Goal: Complete application form

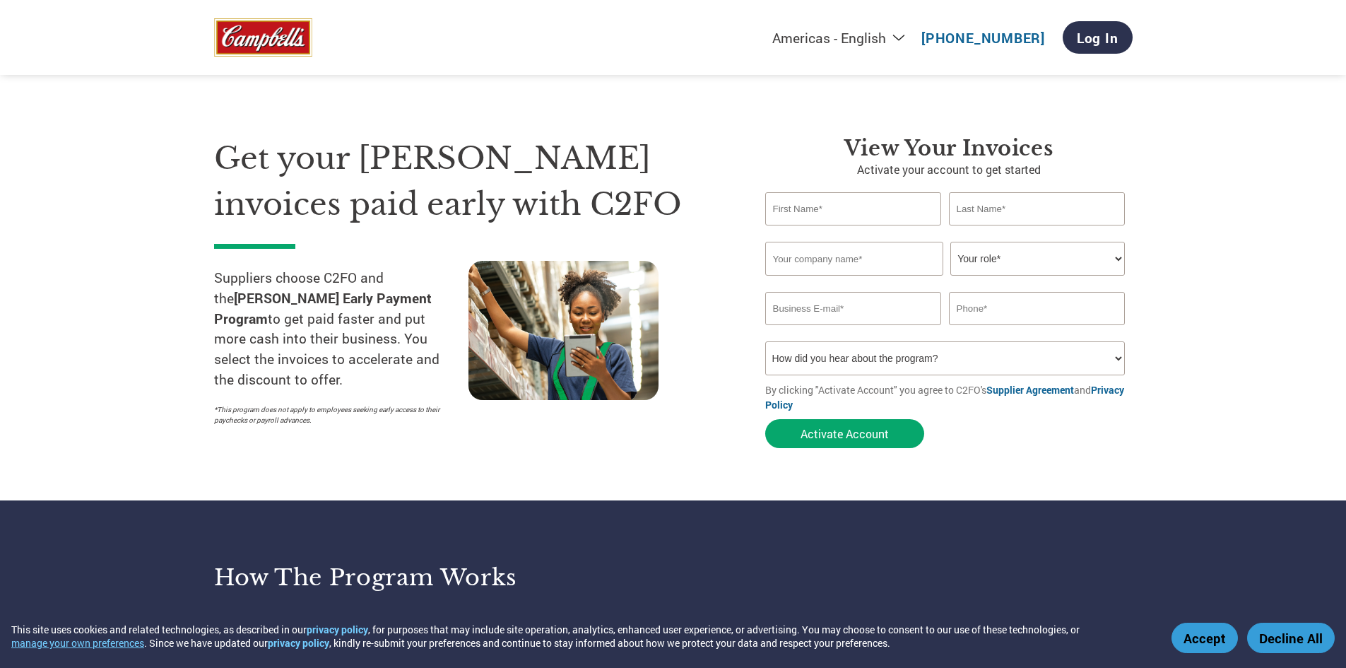
click at [808, 208] on input "text" at bounding box center [853, 208] width 177 height 33
type input "Spencer"
type input "Patterson"
type input "Carolina Management Team, LLC"
click at [1046, 255] on select "Your role* CFO Controller Credit Manager Finance Director Treasurer CEO Preside…" at bounding box center [1037, 259] width 174 height 34
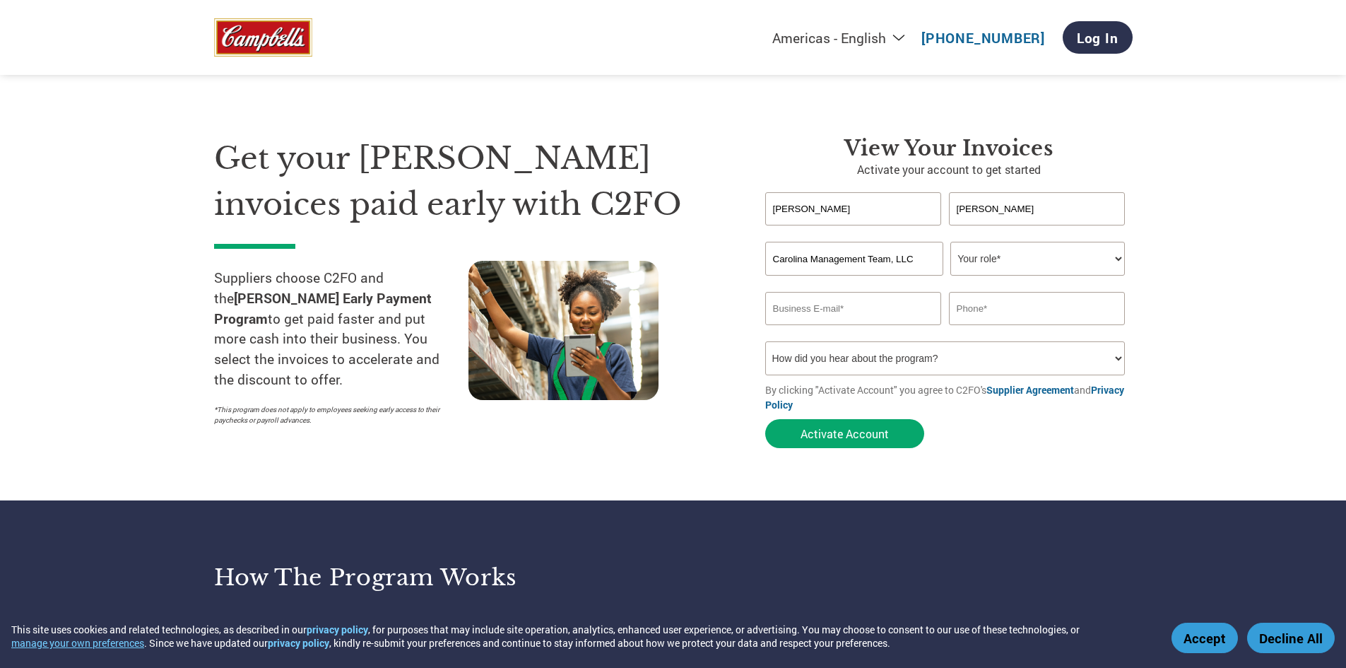
select select "ACCOUNTING"
click at [950, 242] on select "Your role* CFO Controller Credit Manager Finance Director Treasurer CEO Preside…" at bounding box center [1037, 259] width 174 height 34
click at [817, 316] on input "email" at bounding box center [853, 308] width 177 height 33
type input "finance@cmtcoatings.com"
type input "336-434-0793"
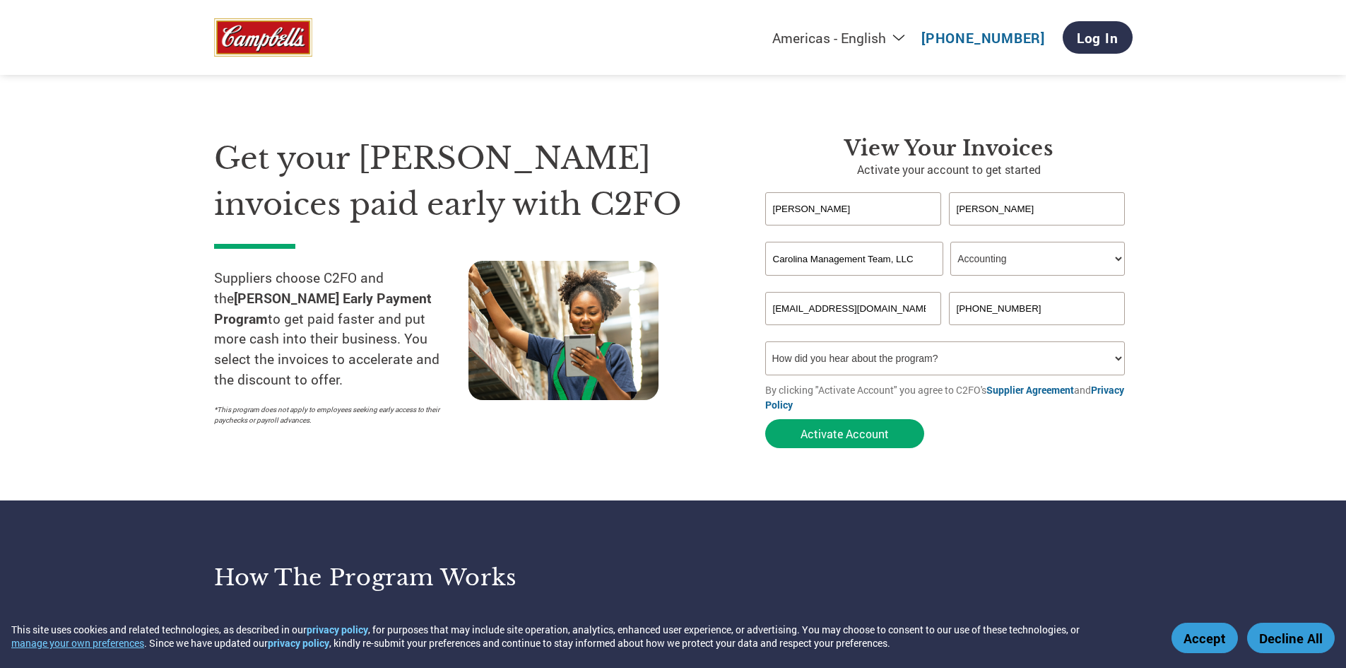
click at [937, 358] on select "How did you hear about the program? Received a letter Email Social Media Online…" at bounding box center [945, 358] width 360 height 34
select select "Email"
click at [765, 341] on select "How did you hear about the program? Received a letter Email Social Media Online…" at bounding box center [945, 358] width 360 height 34
click at [876, 432] on button "Activate Account" at bounding box center [844, 433] width 159 height 29
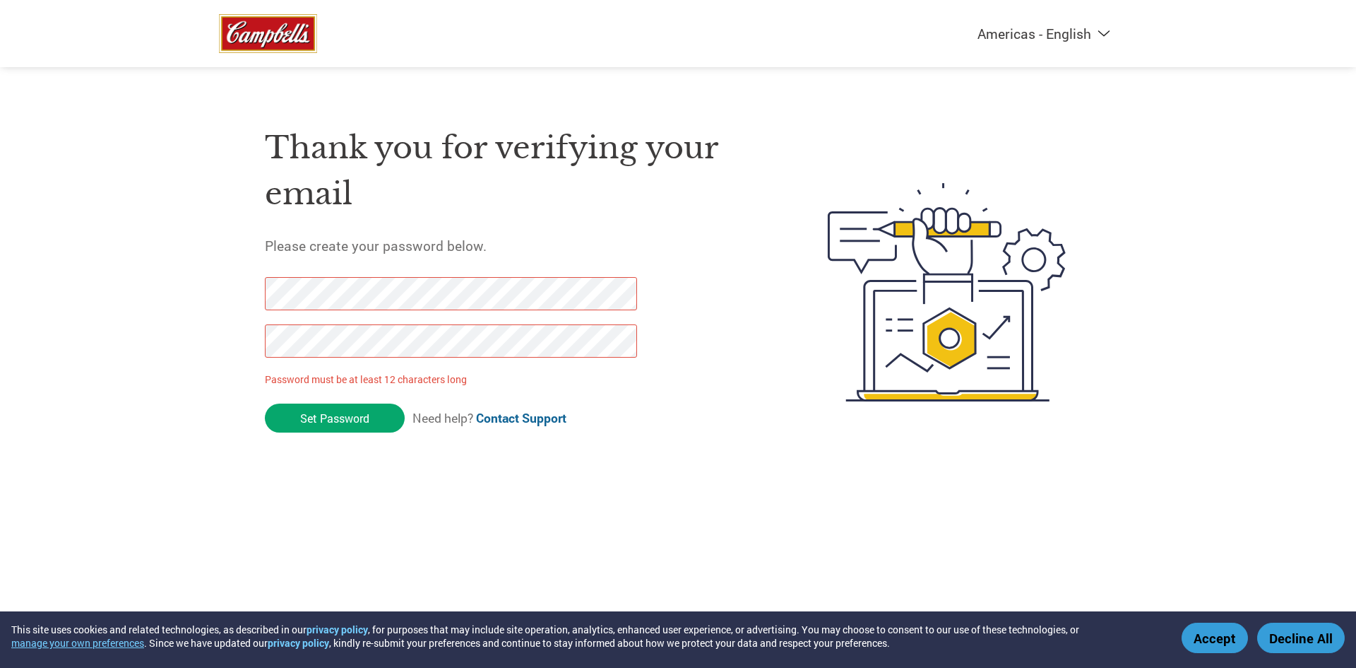
drag, startPoint x: 348, startPoint y: 429, endPoint x: 26, endPoint y: 310, distance: 342.6
click at [27, 310] on div "Americas - English Américas - Español [GEOGRAPHIC_DATA] - Português Amériques -…" at bounding box center [678, 235] width 1356 height 471
click at [151, 295] on div "Americas - English Américas - Español [GEOGRAPHIC_DATA] - Português Amériques -…" at bounding box center [678, 235] width 1356 height 471
click at [360, 417] on input "Set Password" at bounding box center [335, 417] width 140 height 29
